Goal: Task Accomplishment & Management: Use online tool/utility

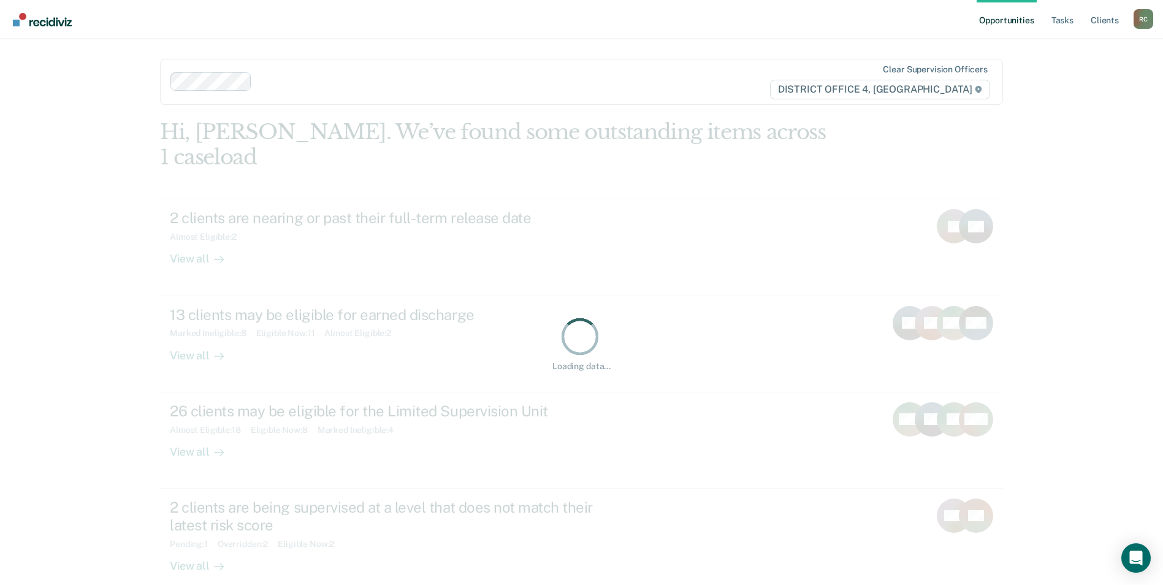
click at [1024, 21] on link "Opportunities" at bounding box center [1006, 19] width 59 height 39
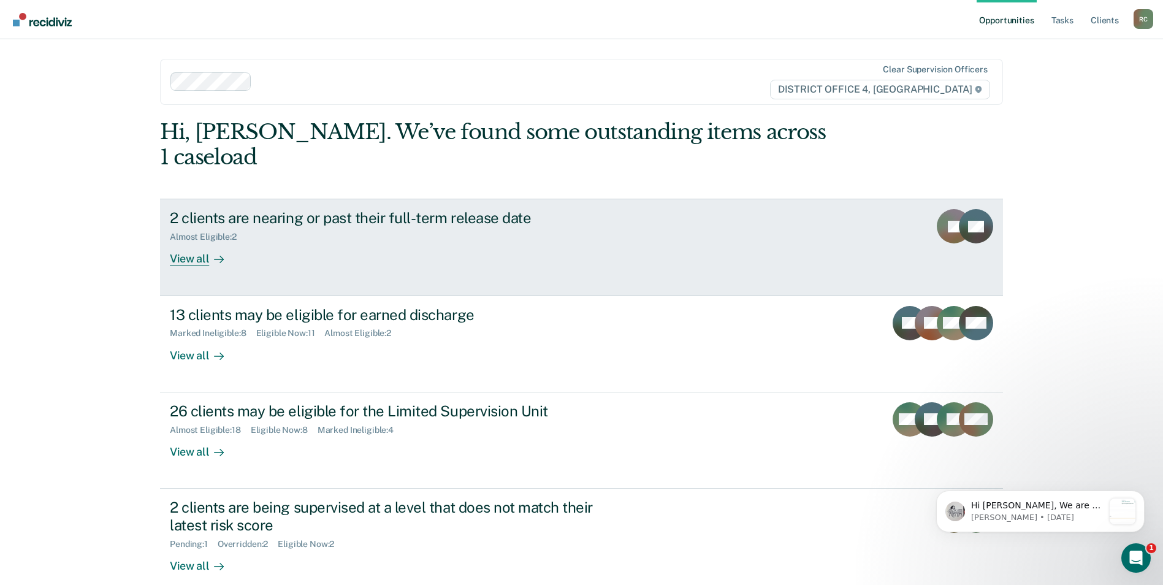
click at [312, 227] on div "Almost Eligible : 2" at bounding box center [385, 234] width 430 height 15
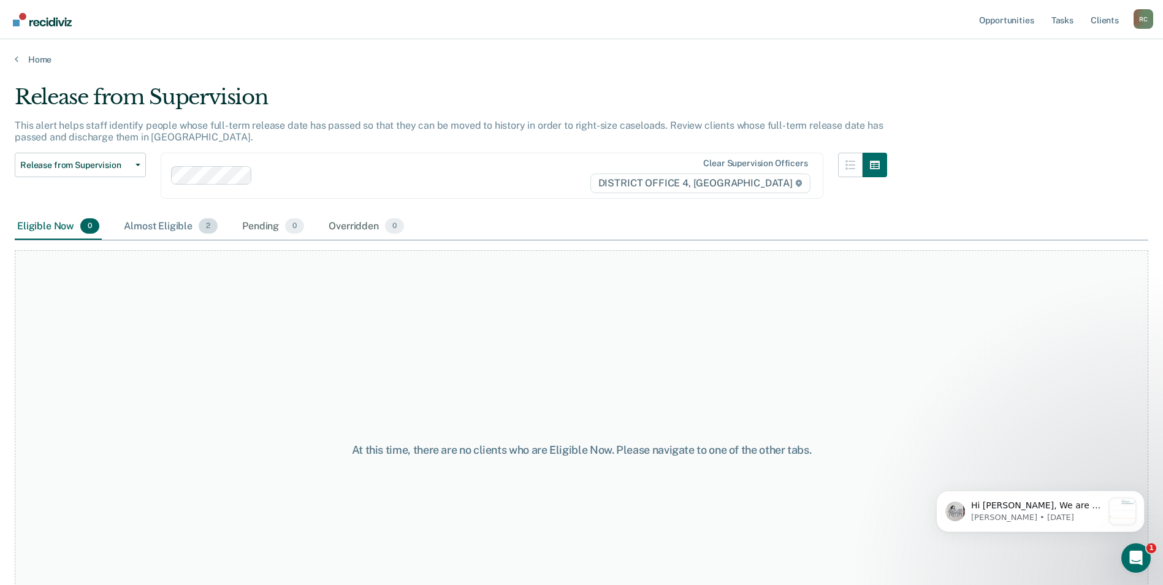
click at [181, 229] on div "Almost Eligible 2" at bounding box center [170, 226] width 99 height 27
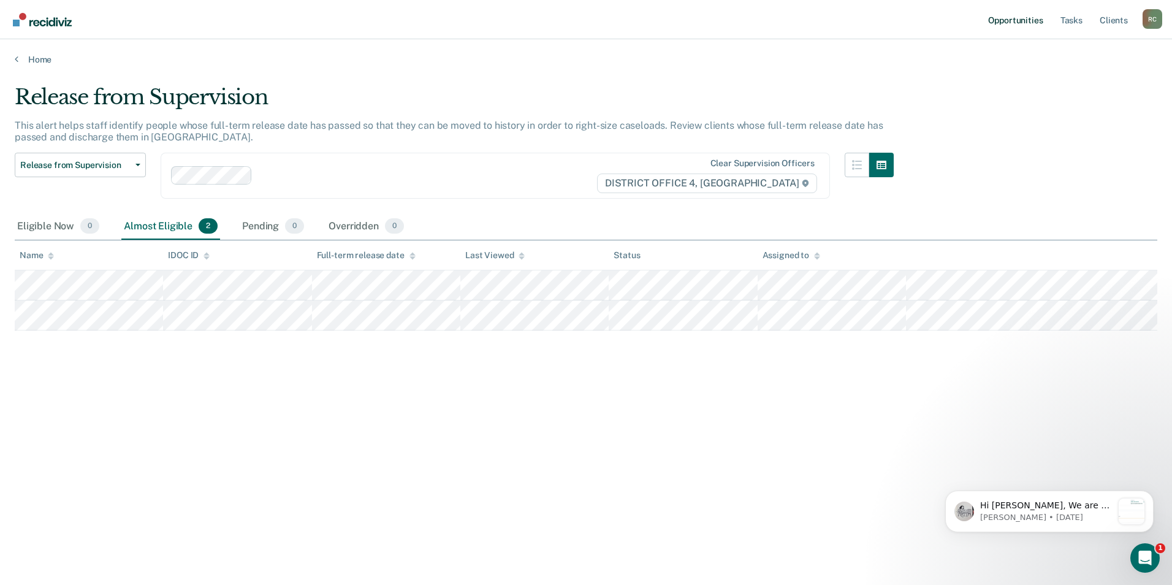
click at [1026, 23] on link "Opportunities" at bounding box center [1015, 19] width 59 height 39
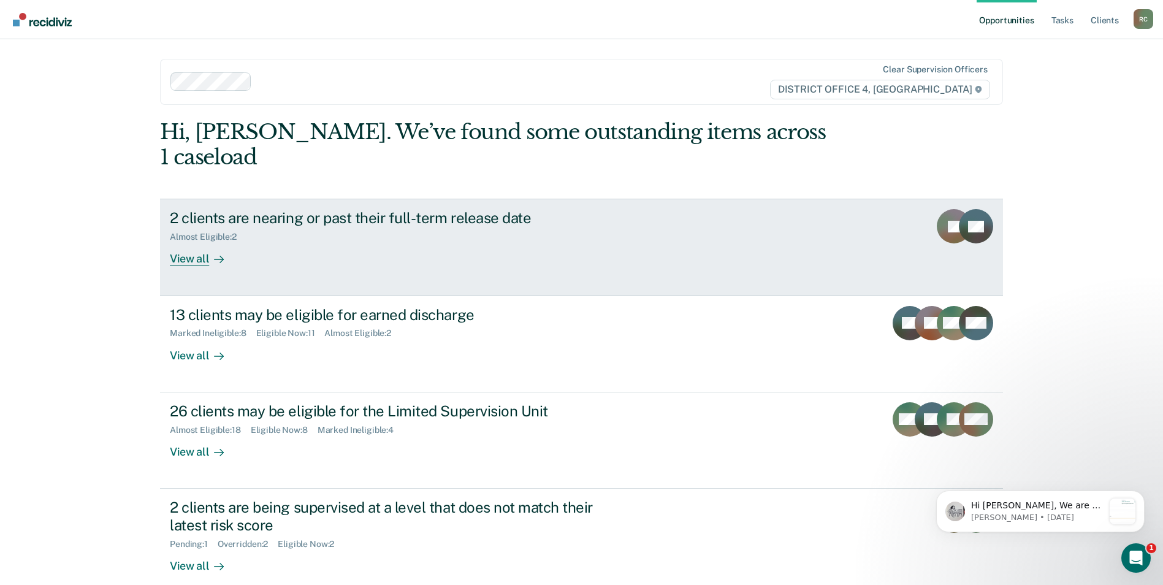
scroll to position [61, 0]
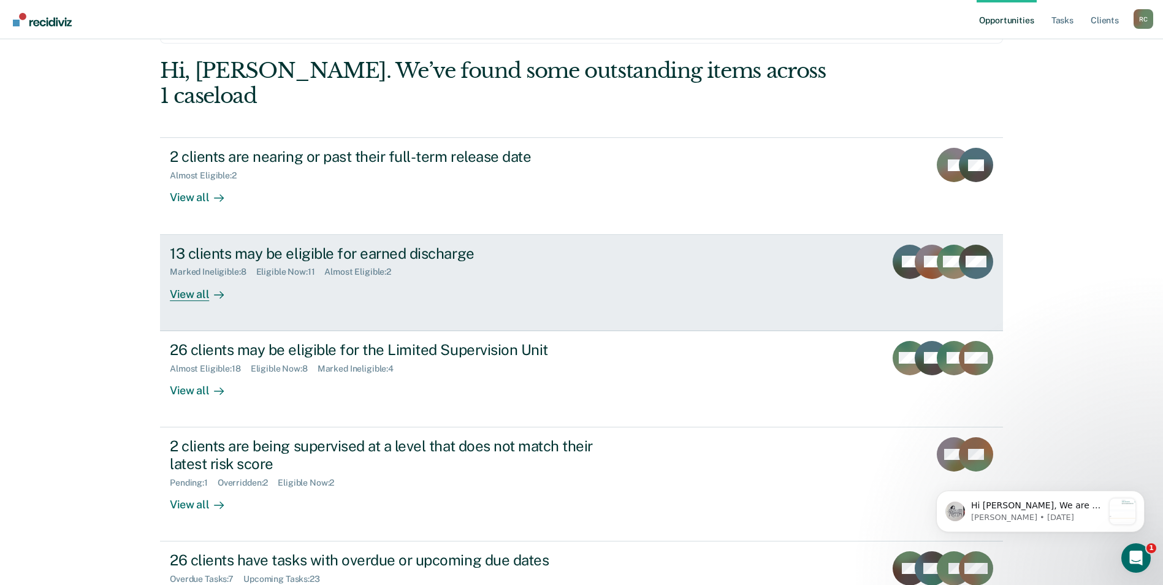
click at [481, 262] on div "Marked Ineligible : 8 Eligible Now : 11 Almost Eligible : 2" at bounding box center [385, 269] width 430 height 15
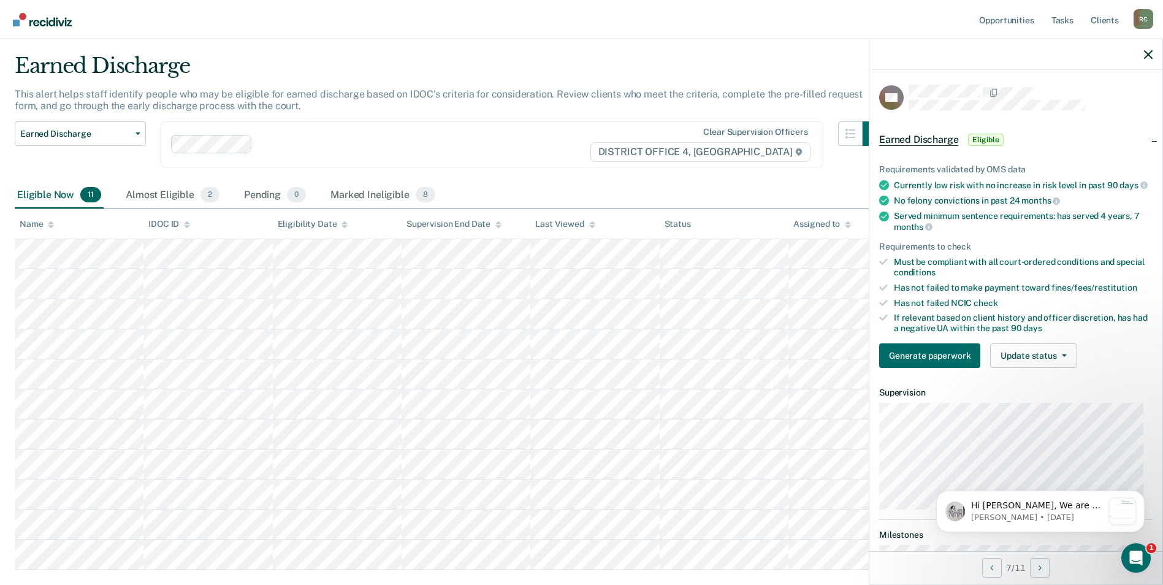
scroll to position [61, 0]
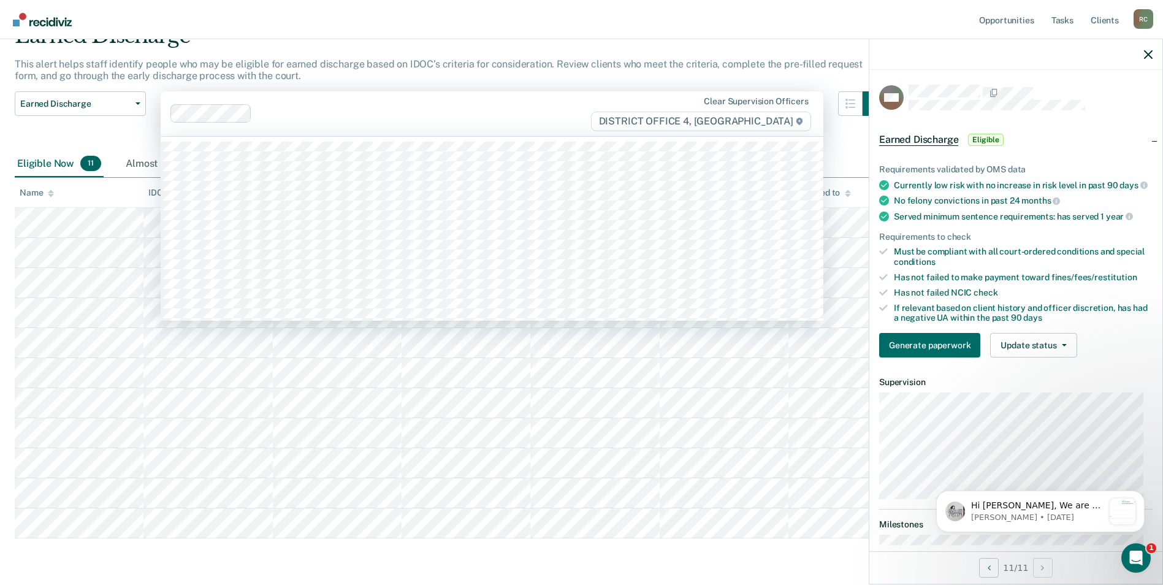
click at [536, 136] on div "75 results available. Use Up and Down to choose options, press Enter to select …" at bounding box center [492, 113] width 663 height 45
drag, startPoint x: 524, startPoint y: 62, endPoint x: 525, endPoint y: 56, distance: 6.3
click at [524, 60] on p "This alert helps staff identify people who may be eligible for earned discharge…" at bounding box center [439, 69] width 848 height 23
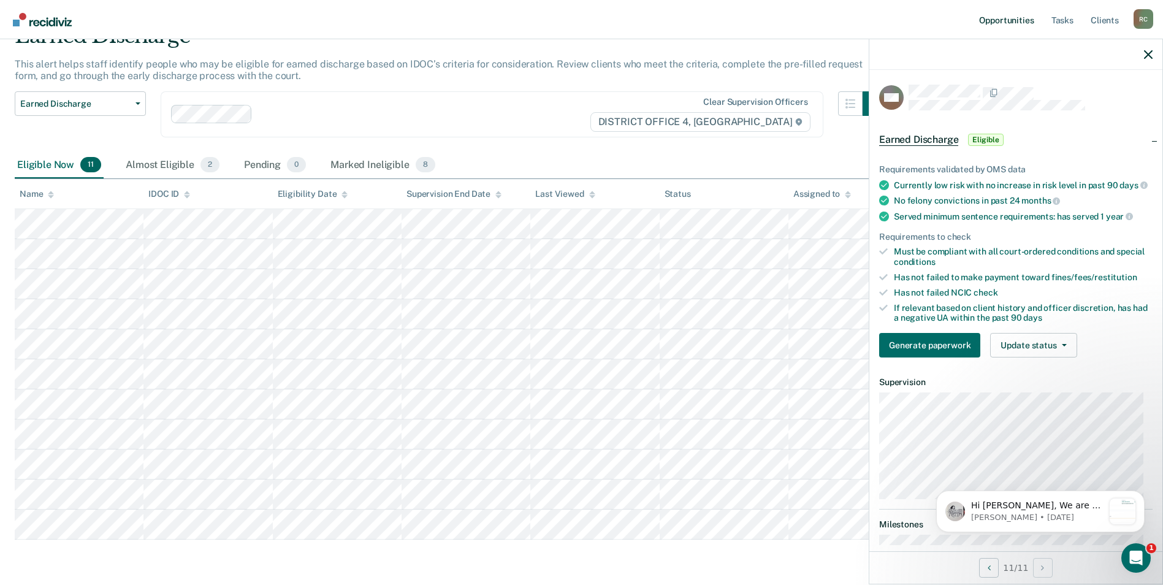
click at [1008, 14] on link "Opportunities" at bounding box center [1006, 19] width 59 height 39
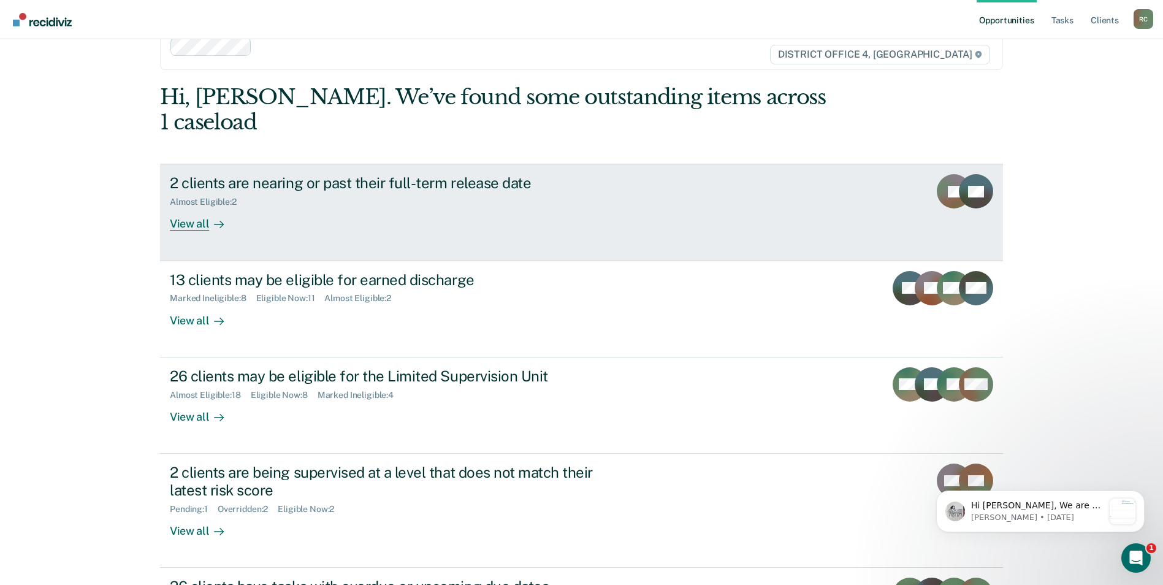
scroll to position [61, 0]
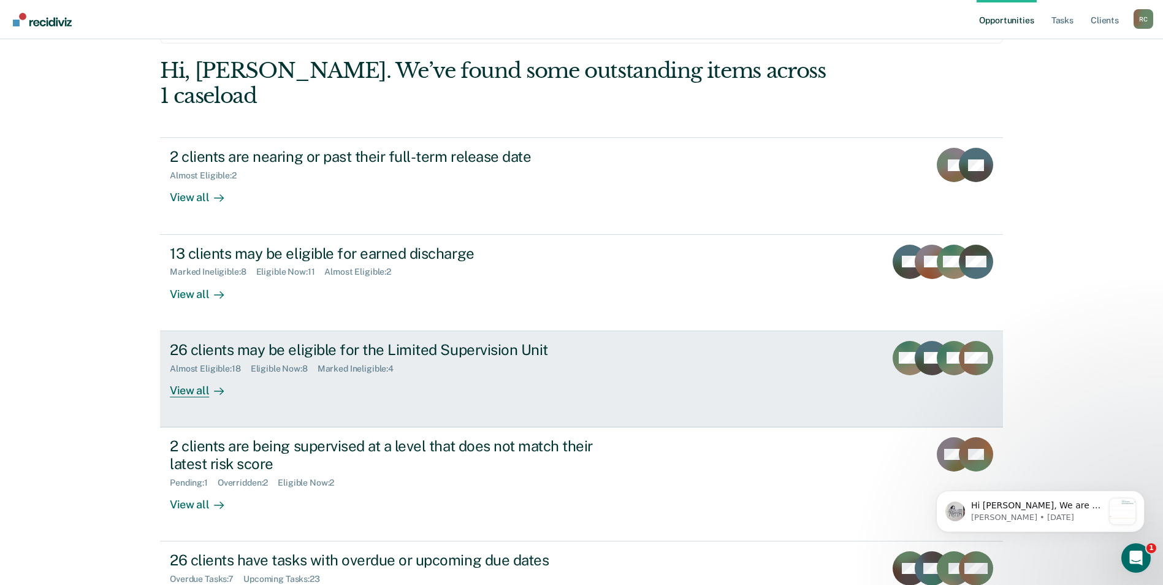
click at [633, 359] on link "26 clients may be eligible for the Limited Supervision Unit Almost Eligible : 1…" at bounding box center [581, 379] width 843 height 96
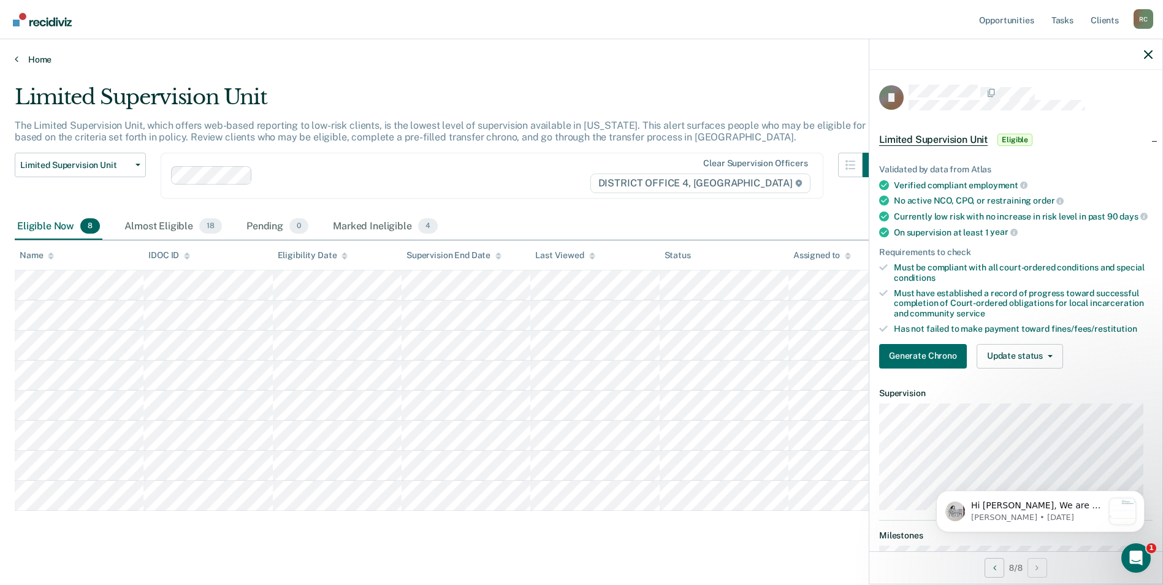
click at [638, 58] on link "Home" at bounding box center [582, 59] width 1134 height 11
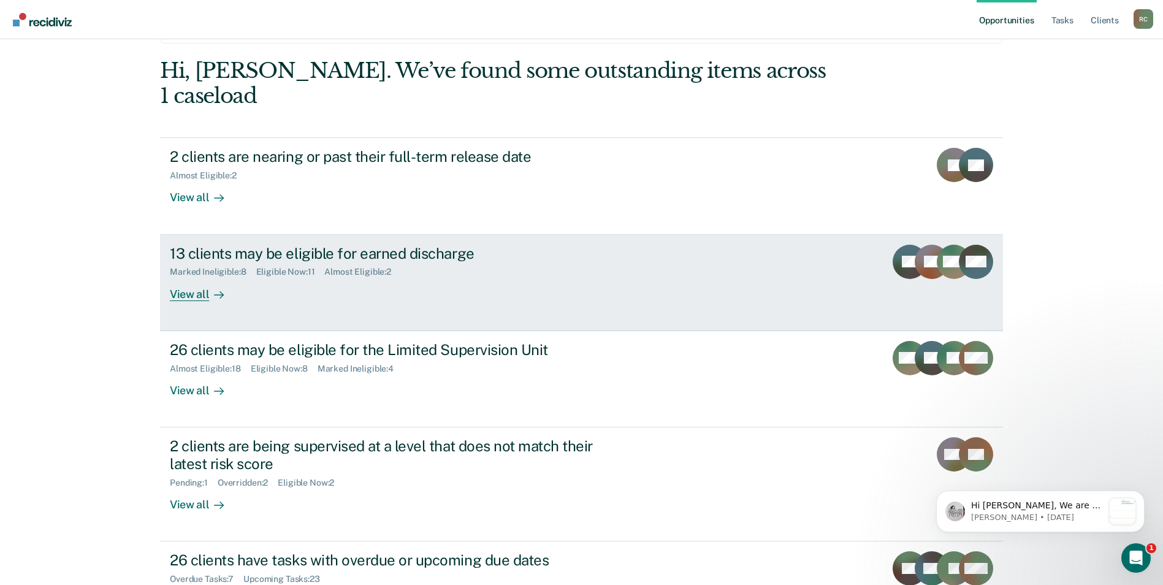
scroll to position [123, 0]
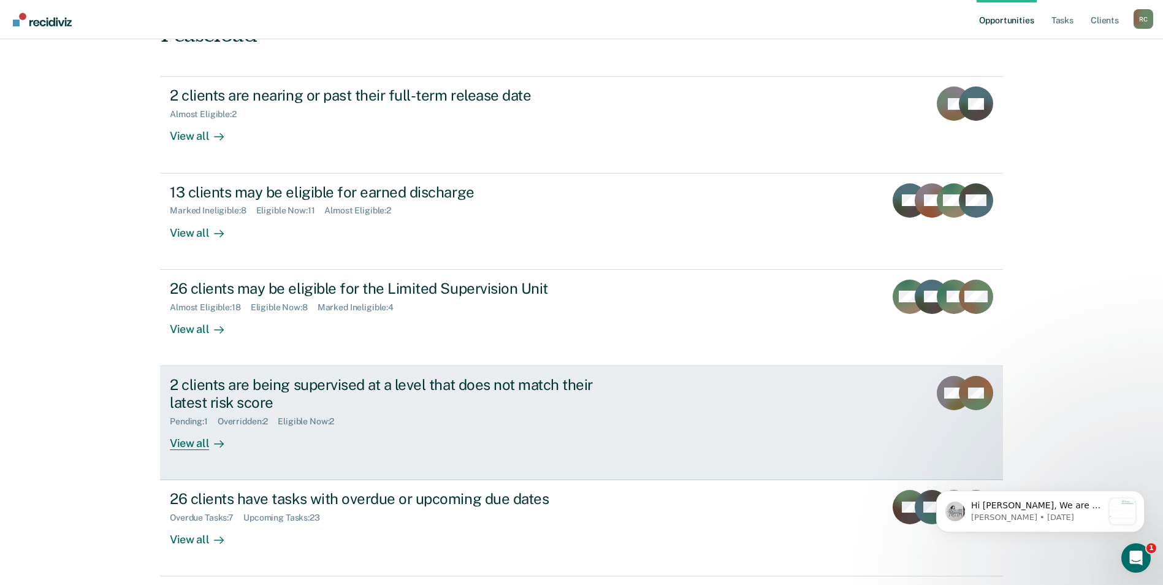
click at [489, 411] on div "Pending : 1 Overridden : 2 Eligible Now : 2" at bounding box center [385, 418] width 430 height 15
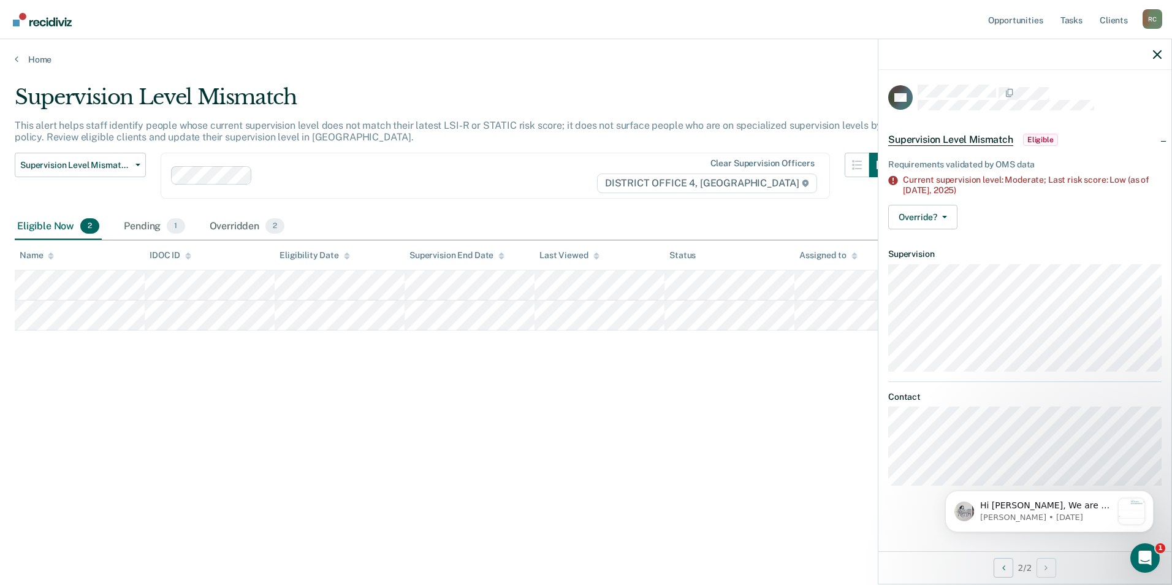
click at [555, 364] on div "Supervision Level Mismatch This alert helps staff identify people whose current…" at bounding box center [586, 289] width 1143 height 408
click at [534, 178] on div at bounding box center [427, 176] width 338 height 14
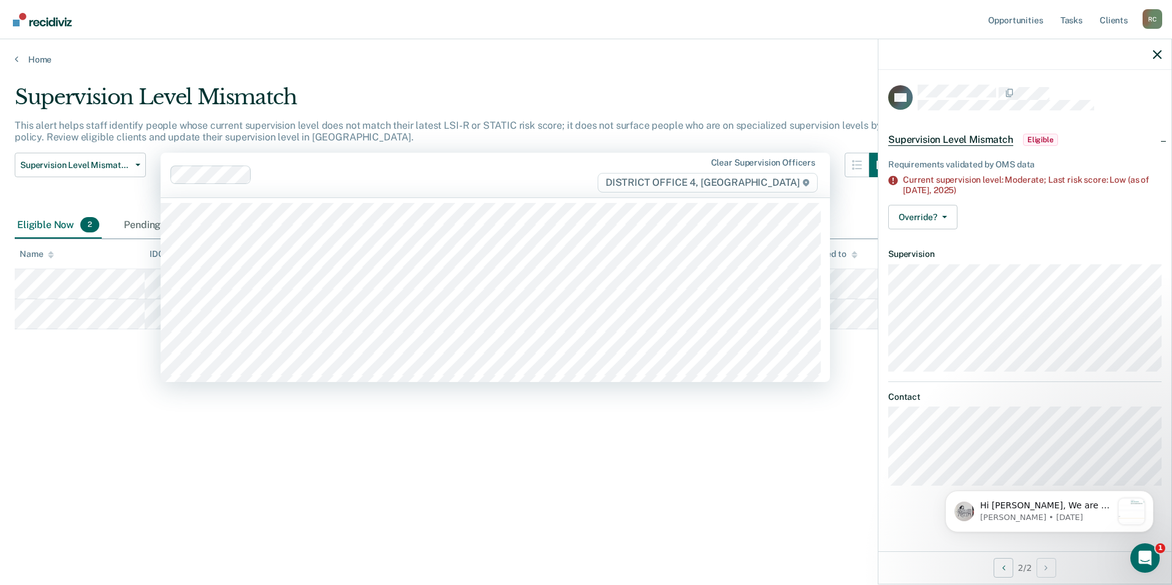
click at [536, 114] on div "Supervision Level Mismatch" at bounding box center [454, 102] width 879 height 35
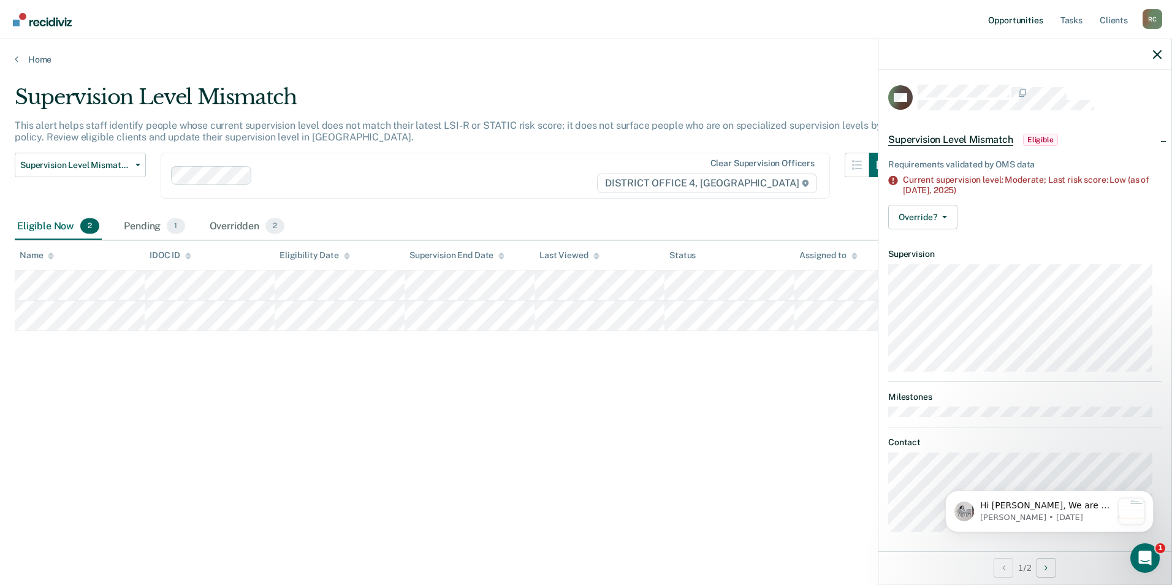
click at [1034, 17] on link "Opportunities" at bounding box center [1015, 19] width 59 height 39
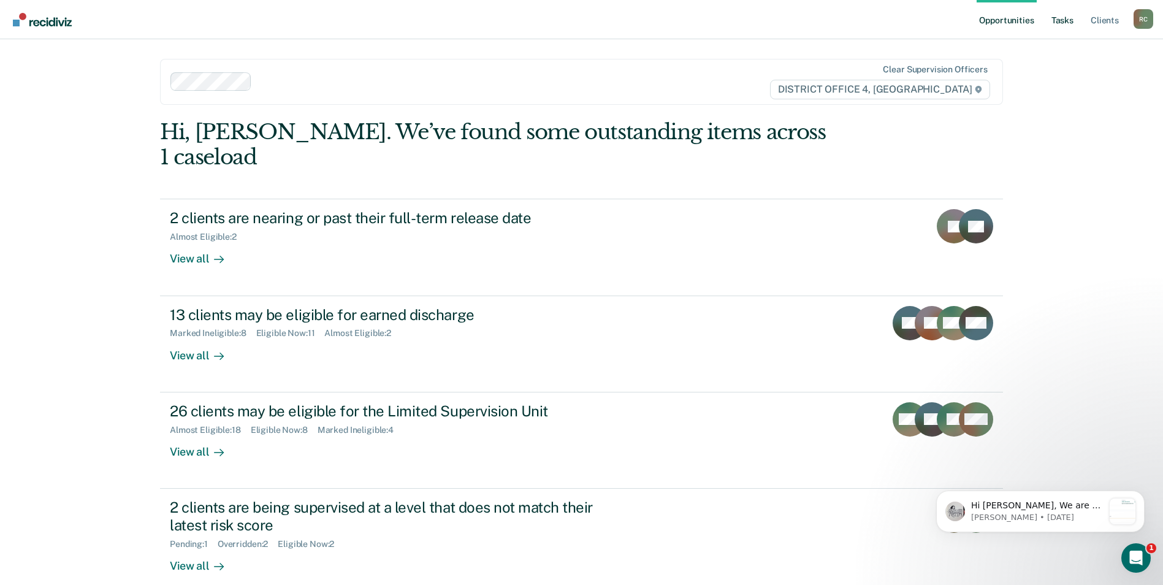
click at [1064, 20] on link "Tasks" at bounding box center [1062, 19] width 27 height 39
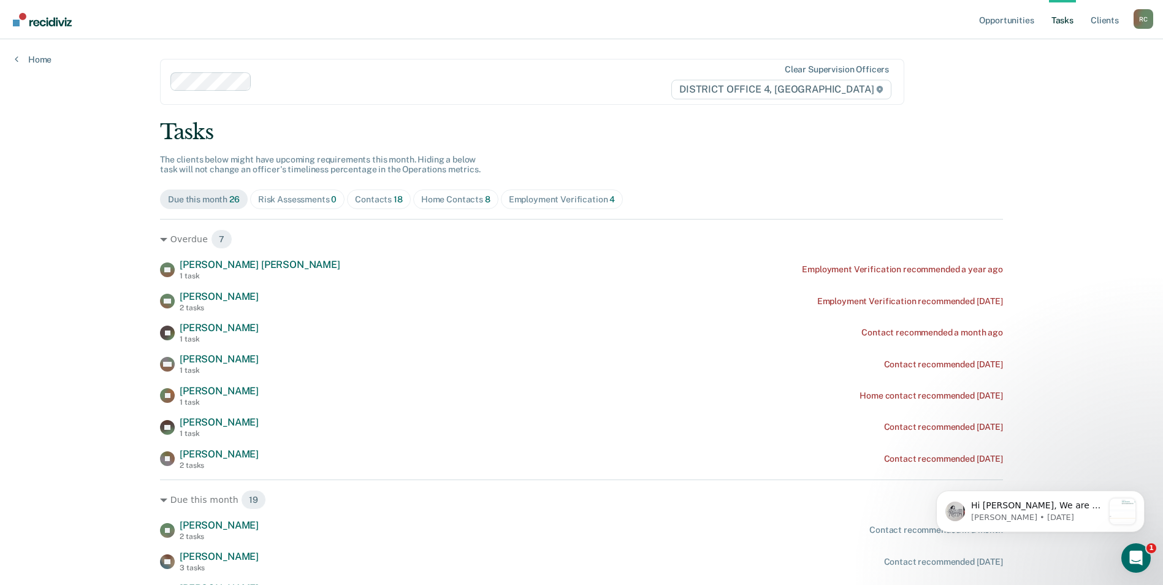
click at [590, 202] on div "Employment Verification 4" at bounding box center [562, 199] width 107 height 10
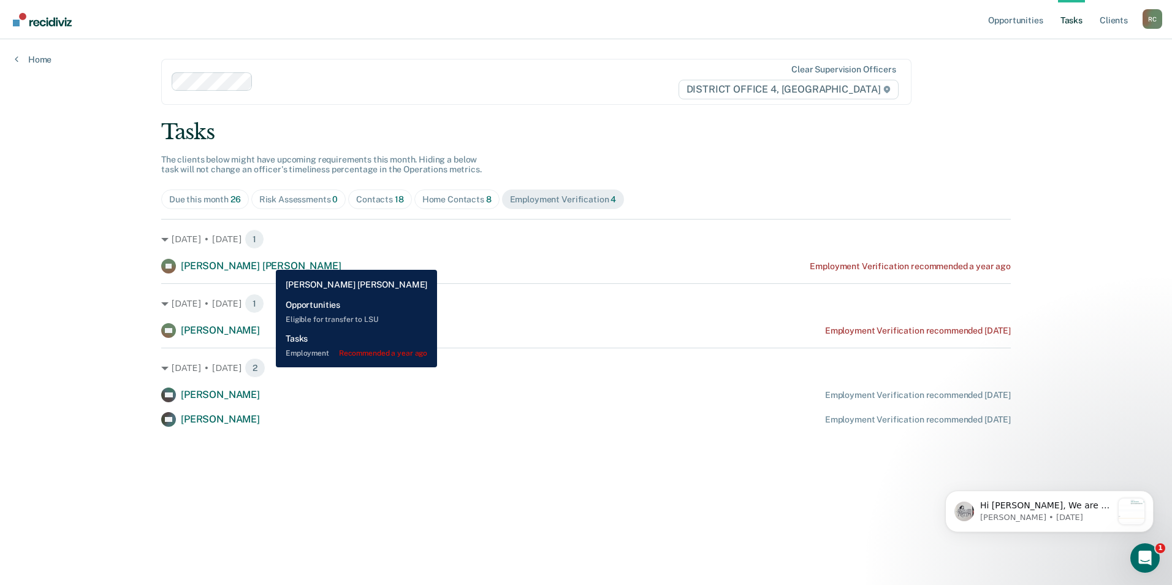
click at [267, 261] on span "[PERSON_NAME] [PERSON_NAME]" at bounding box center [261, 266] width 161 height 12
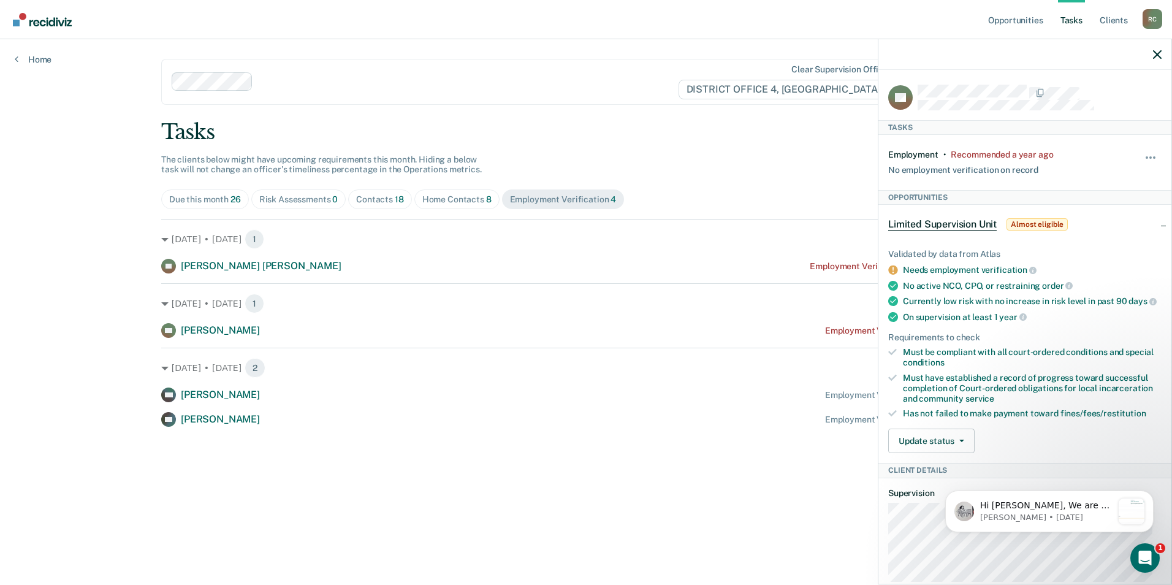
click at [433, 202] on div "Home Contacts 8" at bounding box center [456, 199] width 69 height 10
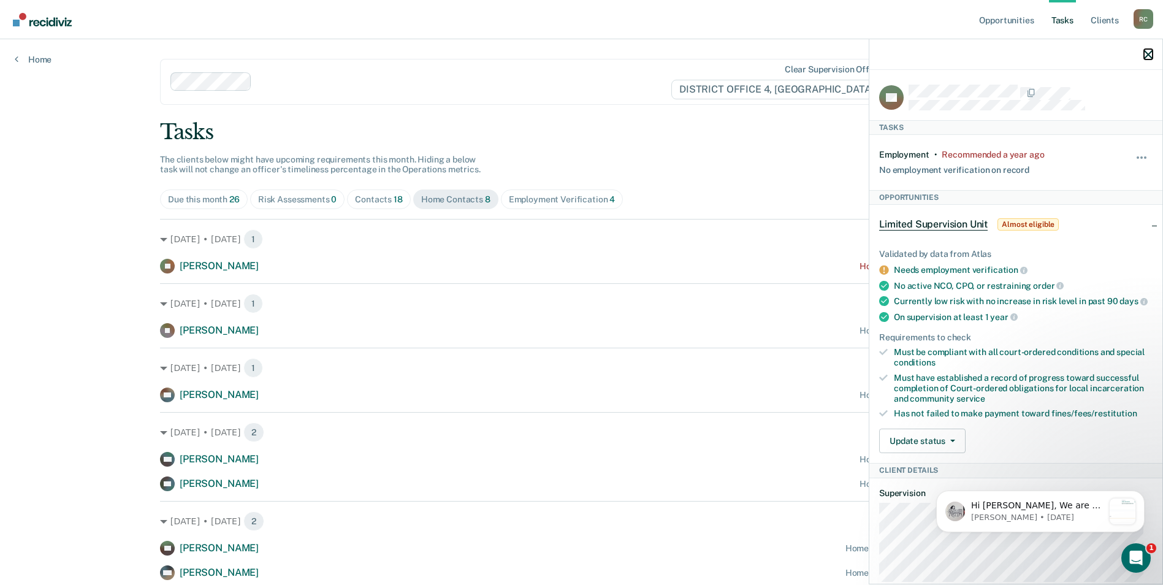
click at [1148, 50] on button "button" at bounding box center [1148, 54] width 9 height 10
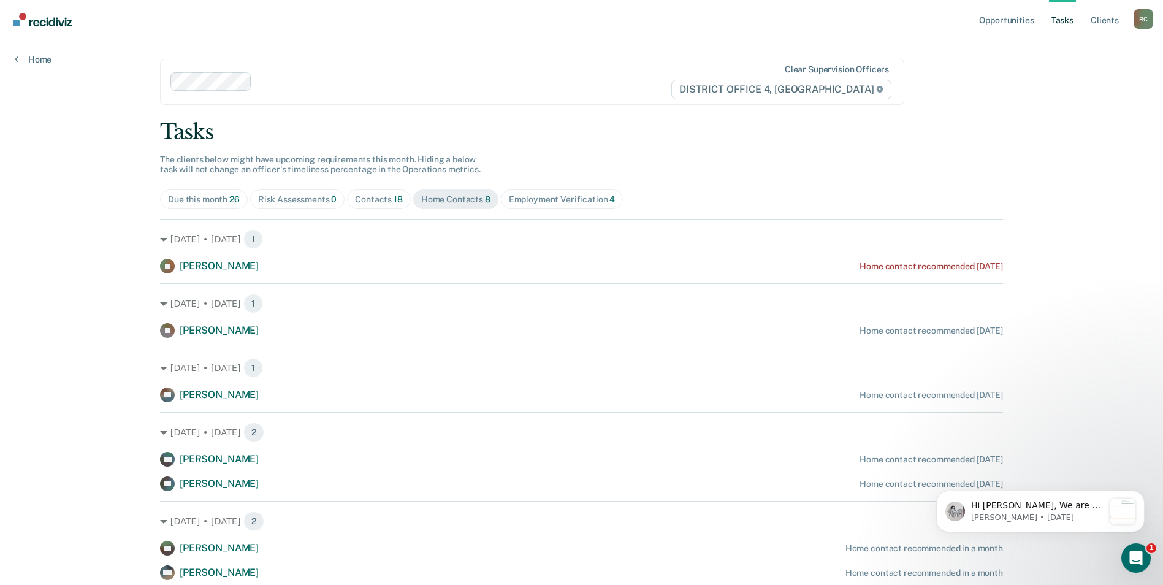
click at [370, 196] on div "Contacts 18" at bounding box center [379, 199] width 48 height 10
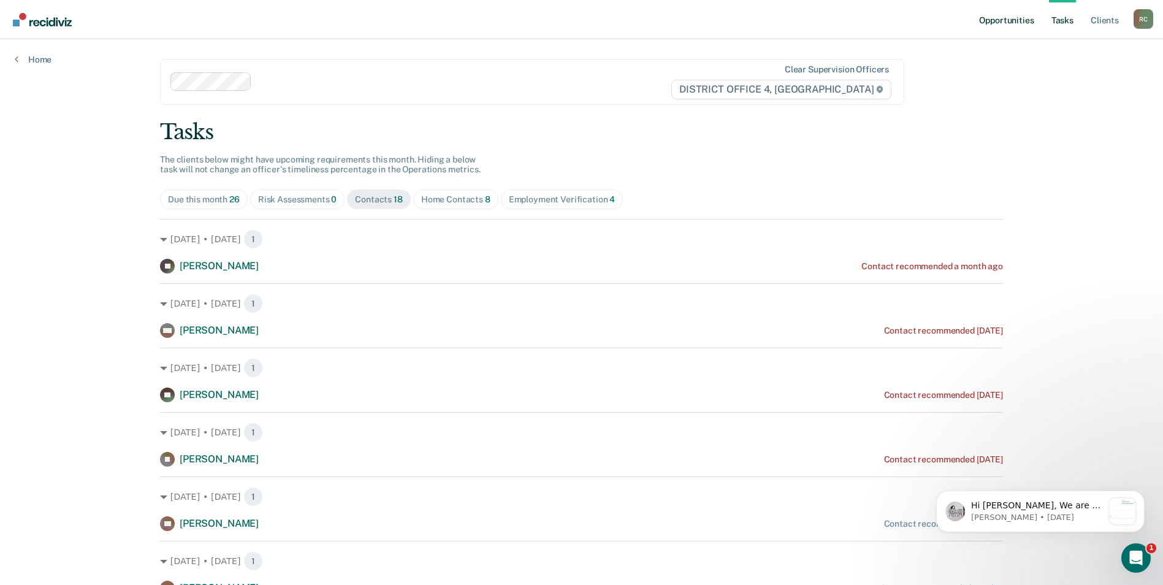
click at [1025, 21] on link "Opportunities" at bounding box center [1006, 19] width 59 height 39
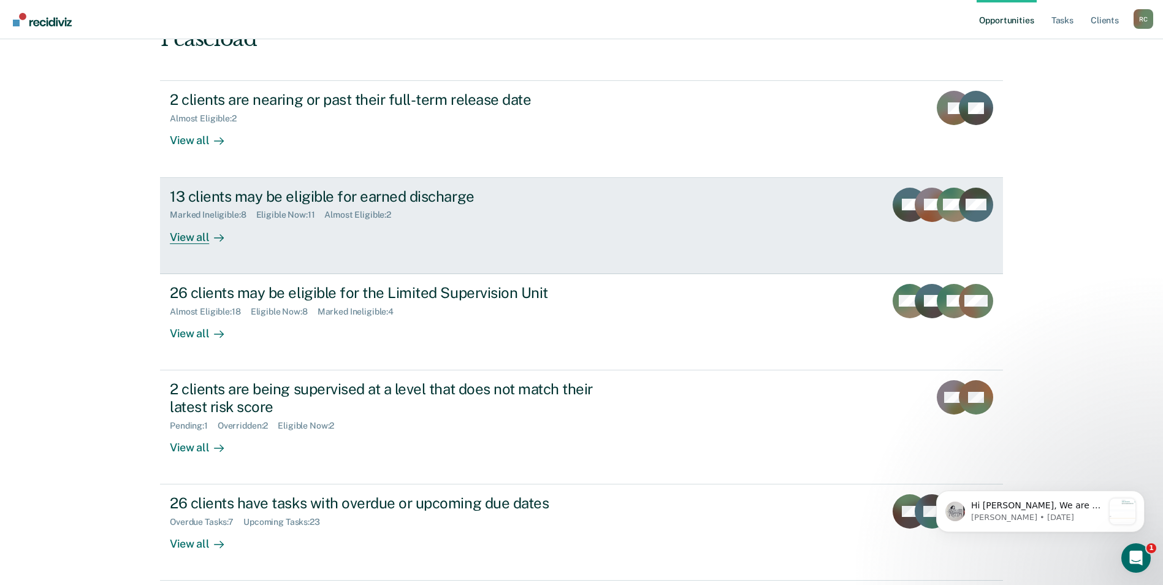
scroll to position [123, 0]
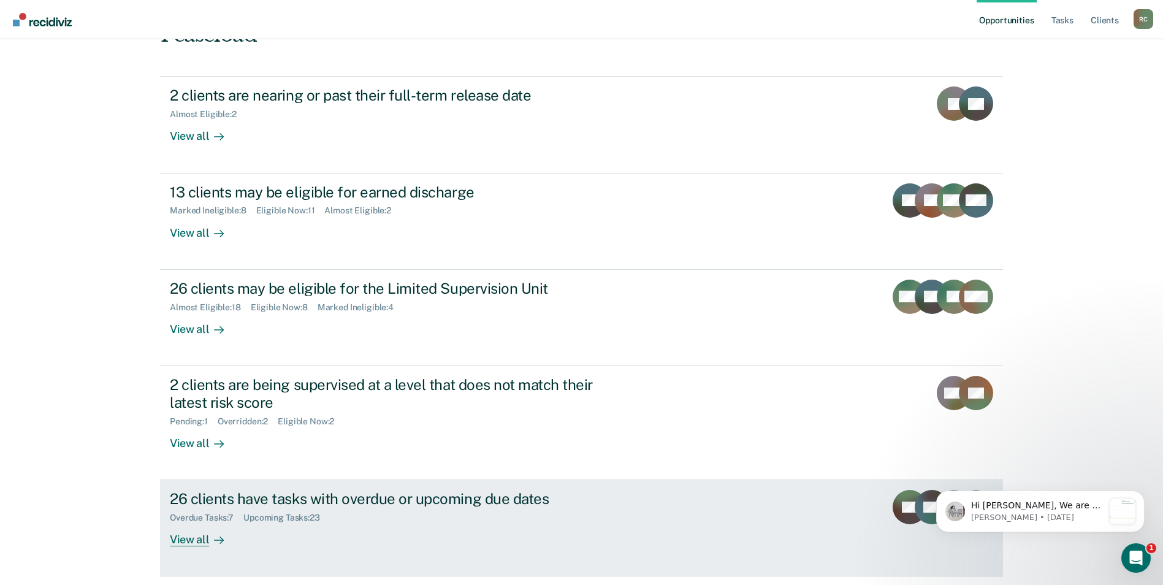
click at [464, 508] on div "Overdue Tasks : 7 Upcoming Tasks : 23" at bounding box center [385, 515] width 430 height 15
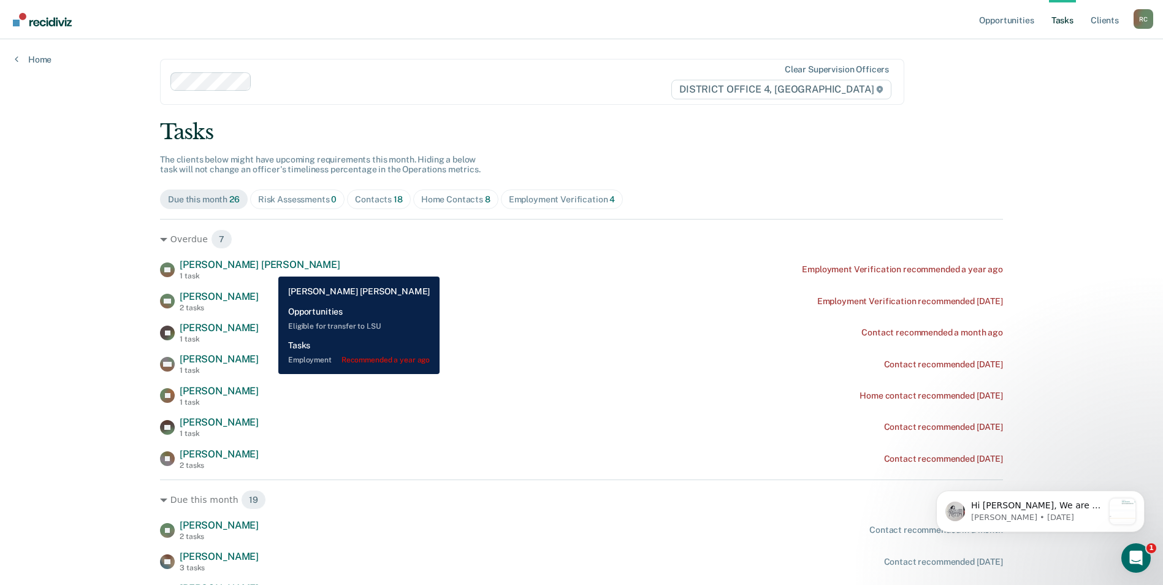
click at [269, 267] on span "[PERSON_NAME] [PERSON_NAME]" at bounding box center [260, 265] width 161 height 12
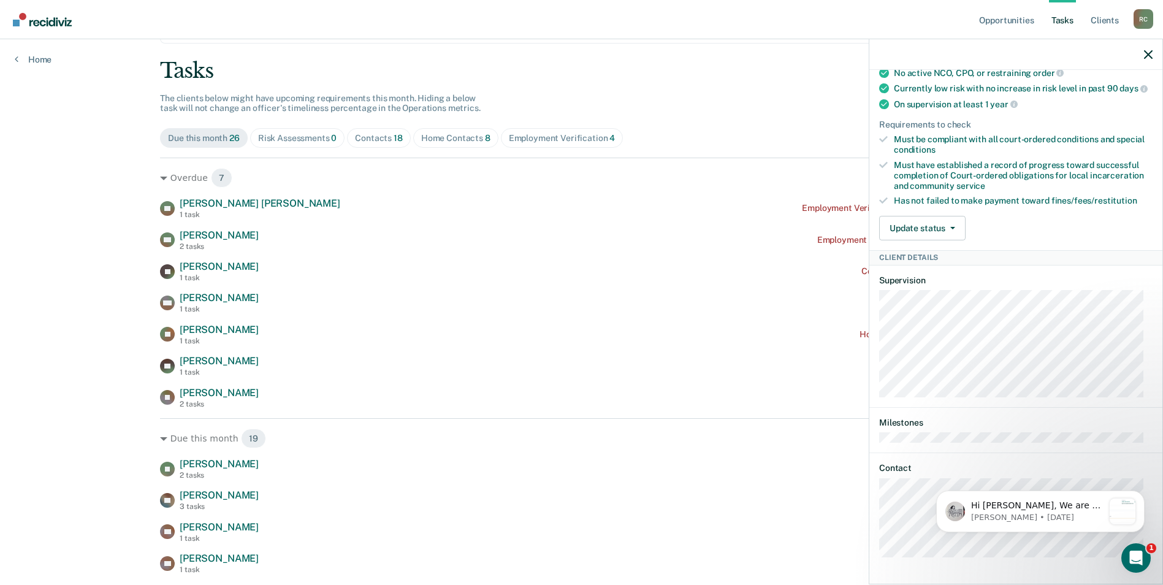
scroll to position [160, 0]
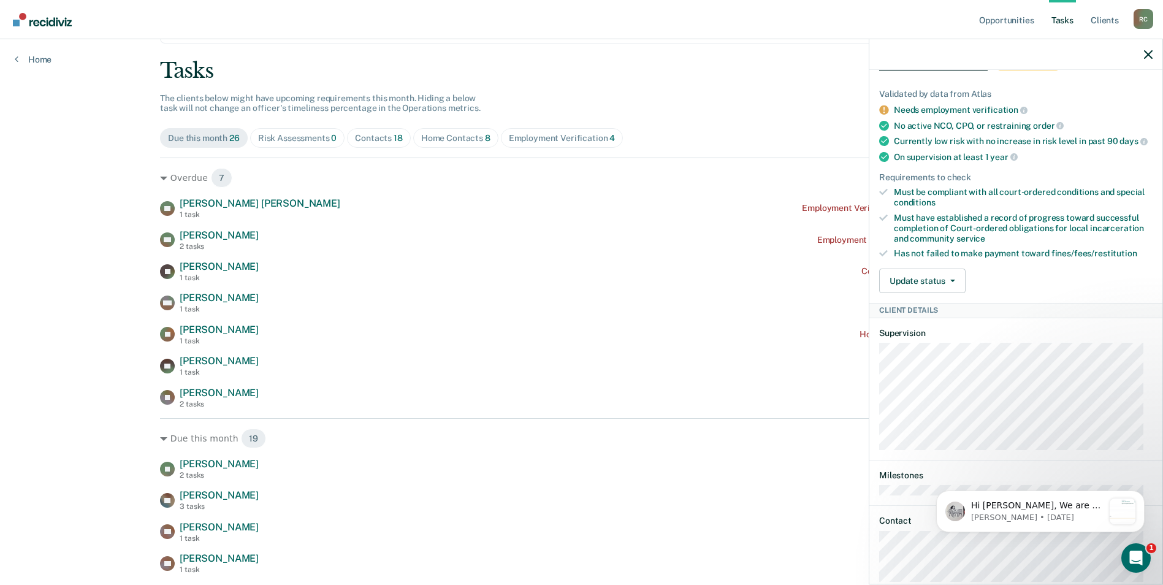
click at [1150, 64] on div at bounding box center [1015, 54] width 293 height 31
click at [1147, 58] on icon "button" at bounding box center [1148, 54] width 9 height 9
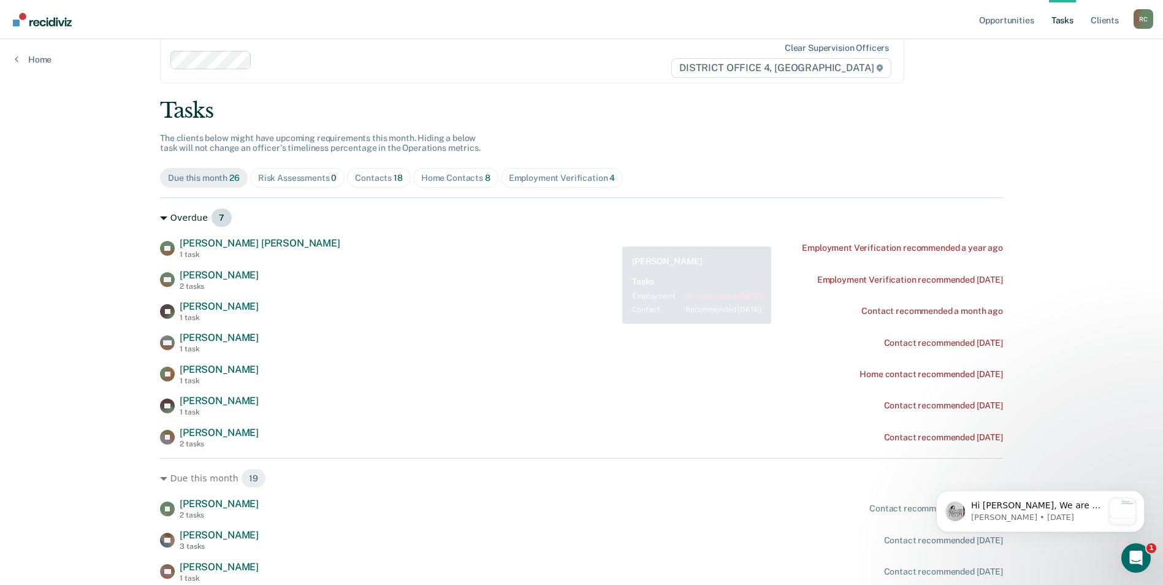
scroll to position [0, 0]
